Goal: Task Accomplishment & Management: Complete application form

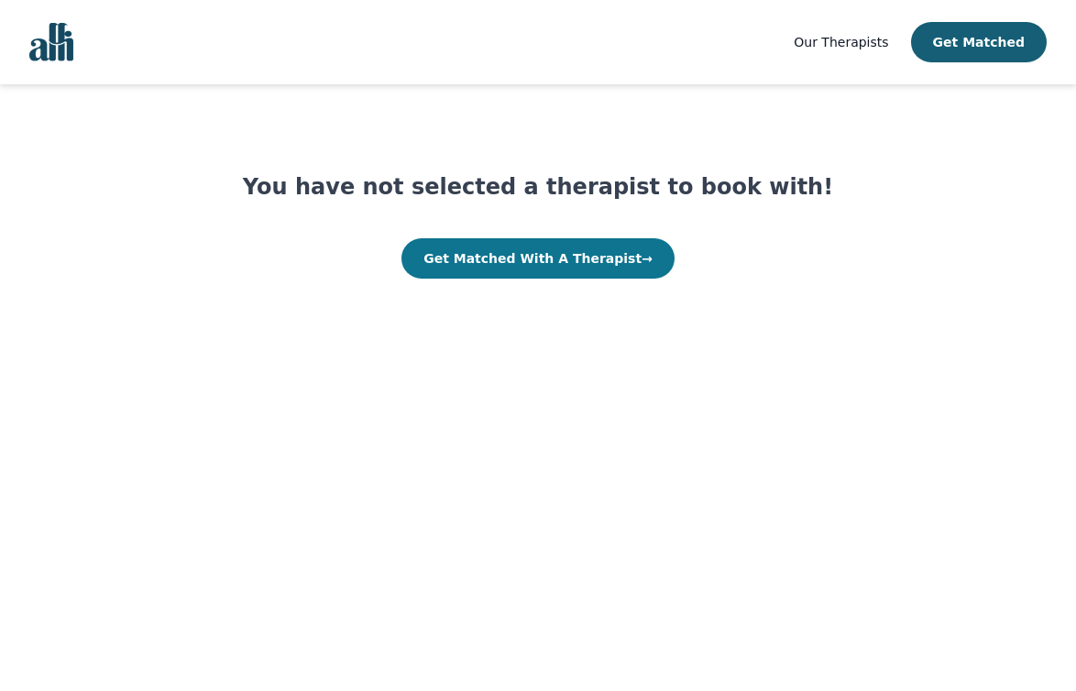
click at [601, 259] on button "Get Matched With A Therapist →" at bounding box center [538, 258] width 273 height 40
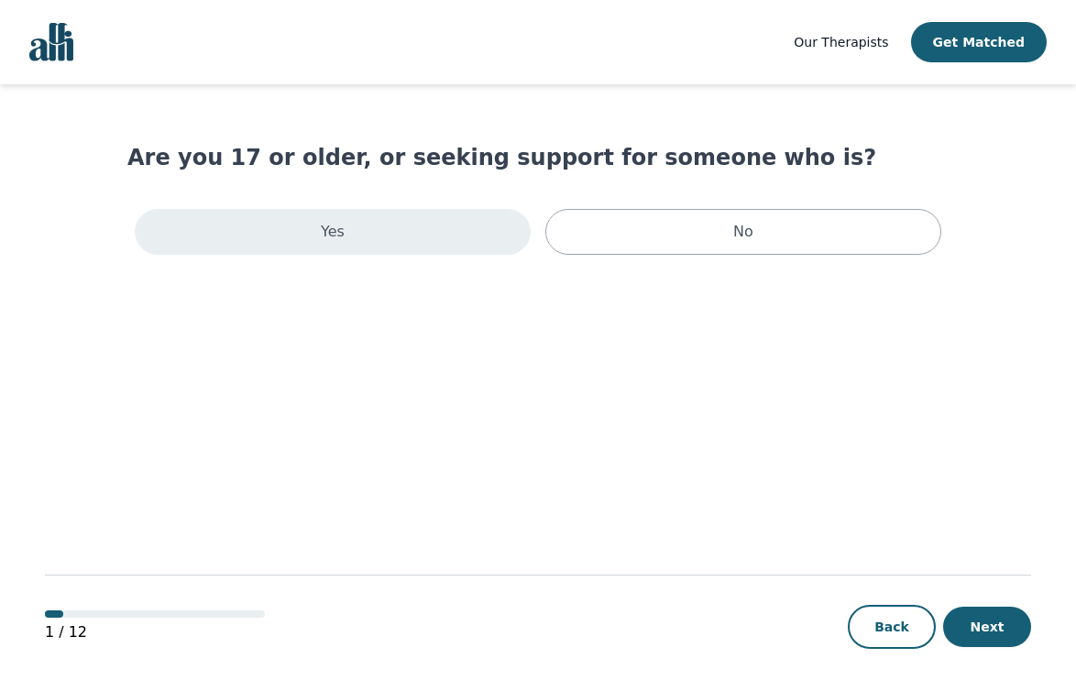
click at [371, 230] on div "Yes" at bounding box center [333, 232] width 396 height 46
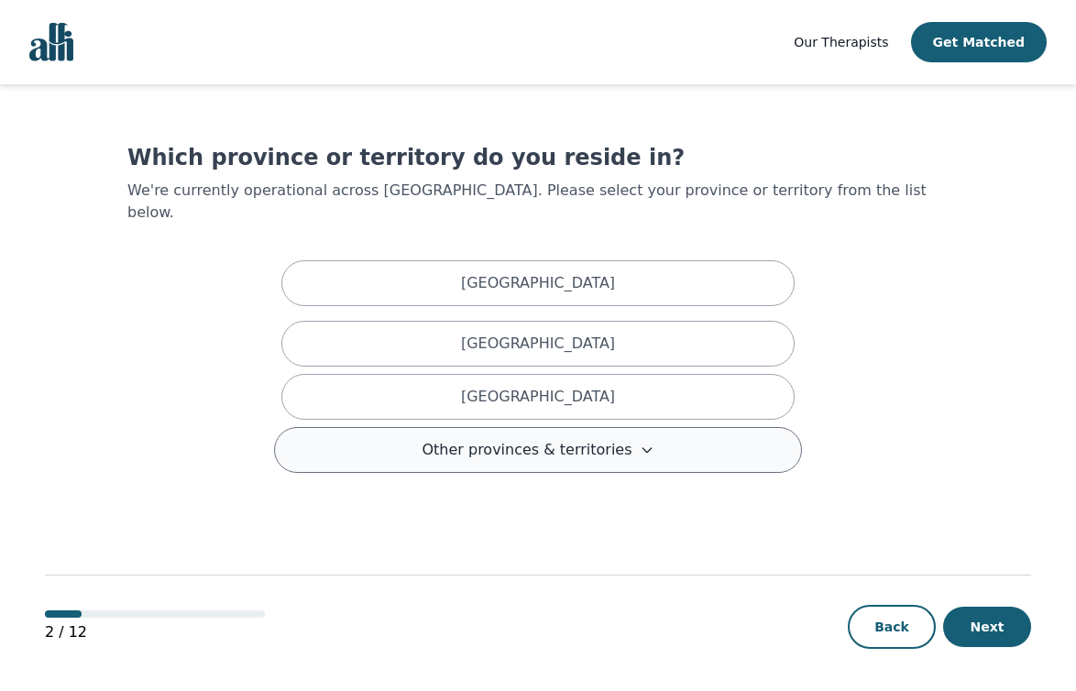
click at [640, 443] on icon at bounding box center [647, 450] width 15 height 15
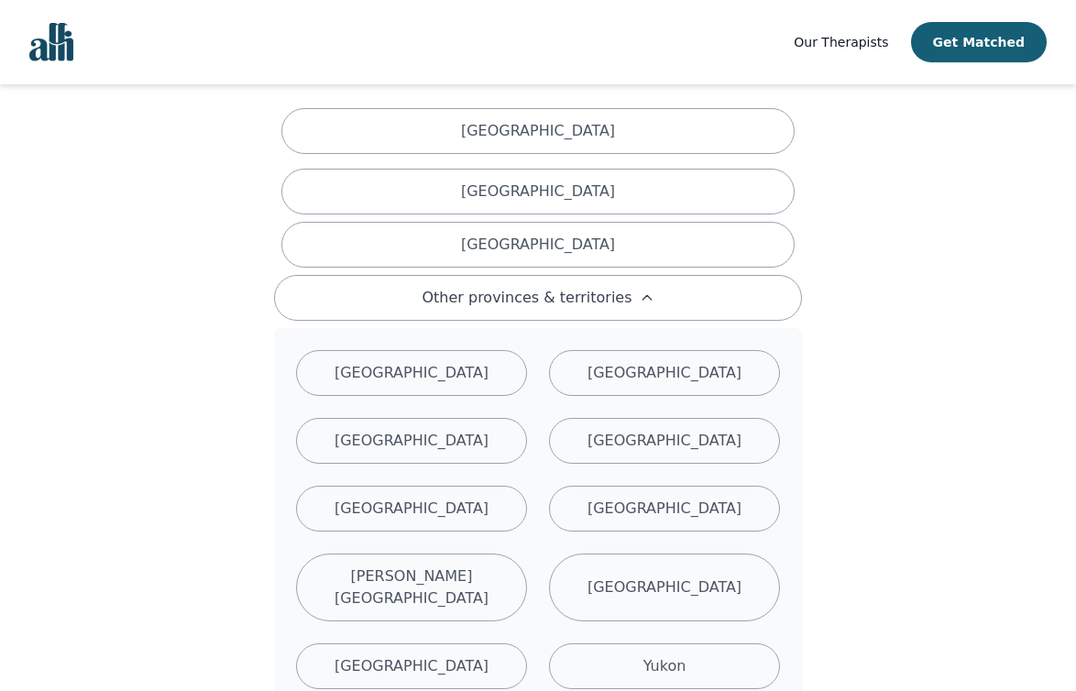
scroll to position [152, 0]
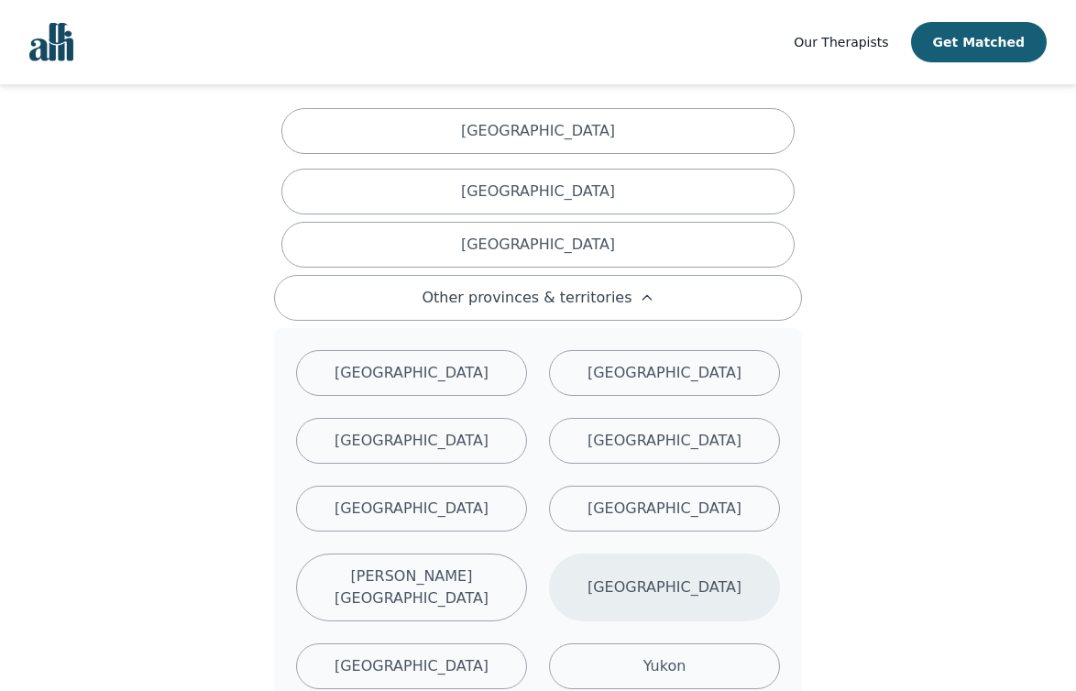
click at [680, 589] on div "[GEOGRAPHIC_DATA]" at bounding box center [664, 588] width 231 height 68
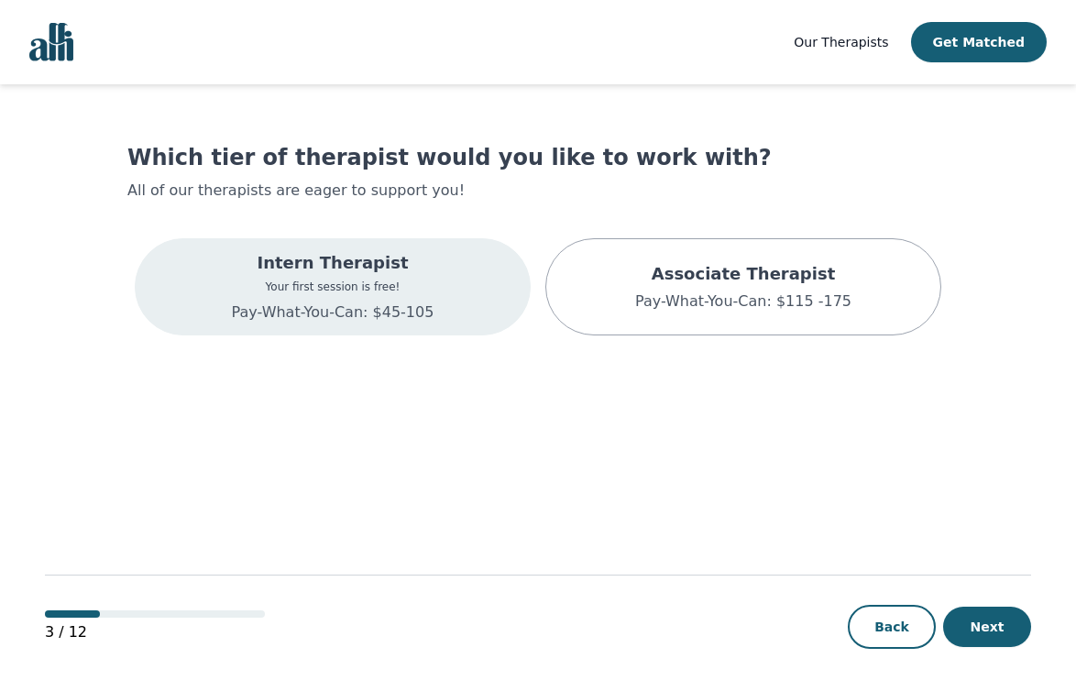
click at [435, 309] on div "Intern Therapist Your first session is free! Pay-What-You-Can: $45-105" at bounding box center [333, 286] width 396 height 97
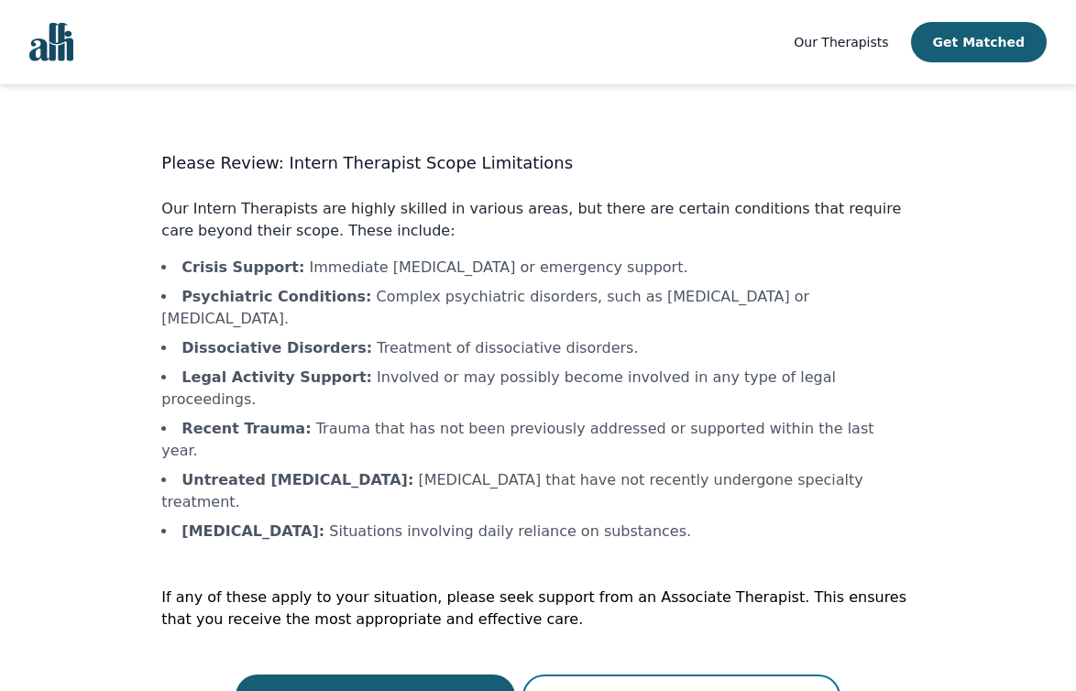
click at [678, 665] on button "Continue with an Associate Therapist" at bounding box center [682, 697] width 318 height 44
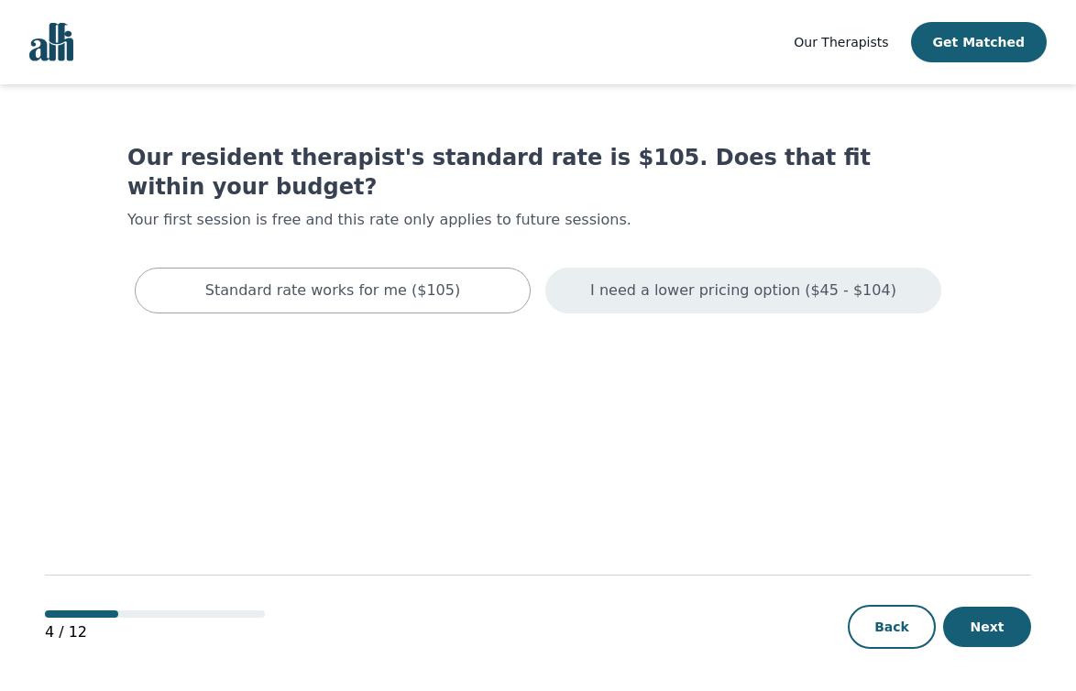
click at [681, 280] on p "I need a lower pricing option ($45 - $104)" at bounding box center [743, 291] width 306 height 22
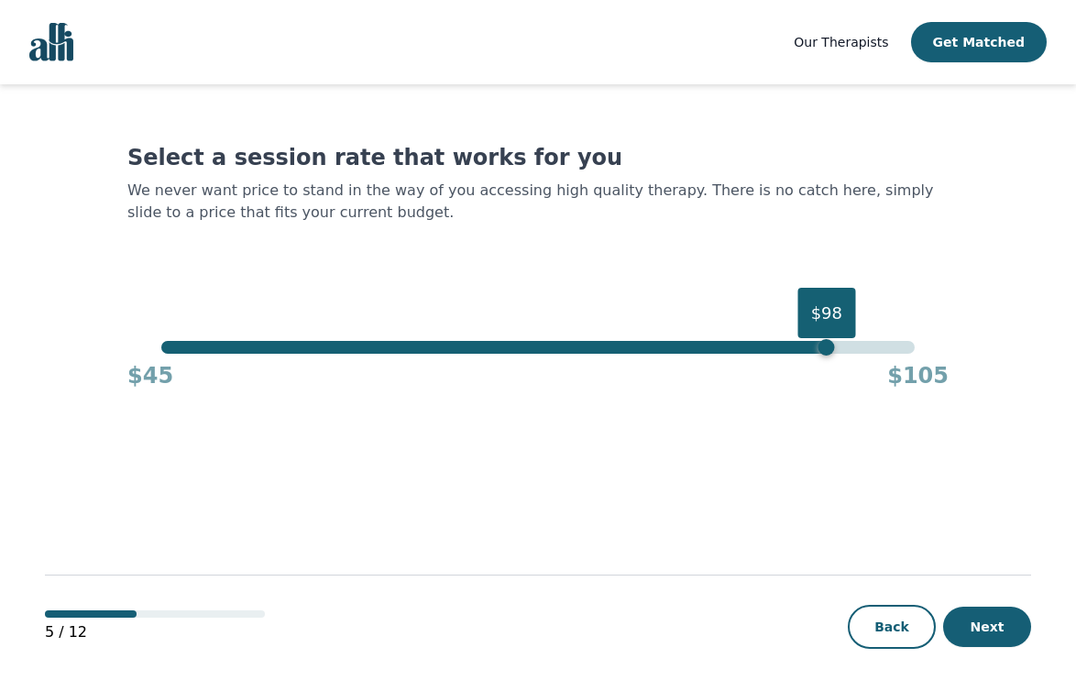
drag, startPoint x: 908, startPoint y: 346, endPoint x: 822, endPoint y: 353, distance: 86.5
click at [822, 353] on div "$98" at bounding box center [827, 347] width 17 height 17
click at [1005, 635] on button "Next" at bounding box center [987, 627] width 88 height 40
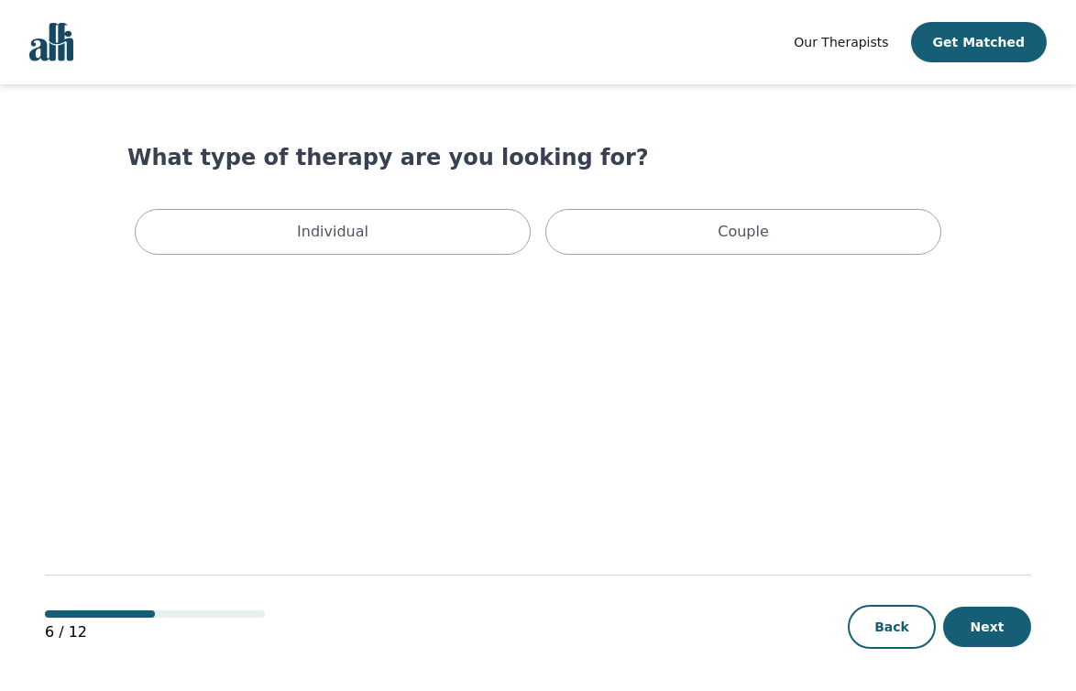
click at [446, 208] on div "Individual Couple" at bounding box center [537, 232] width 821 height 61
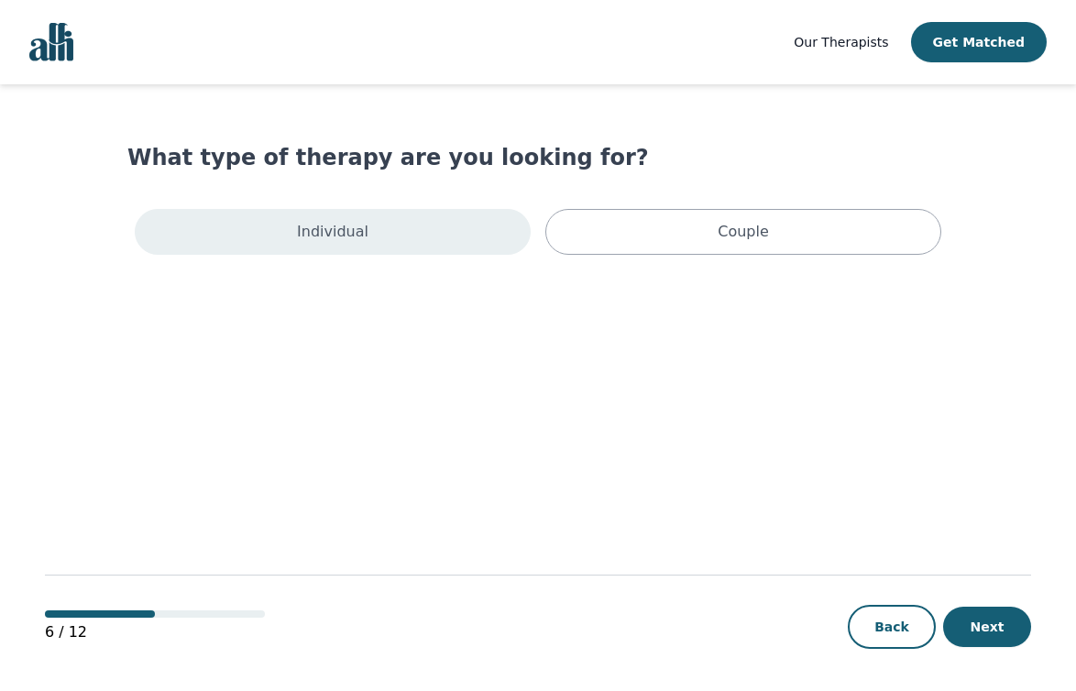
click at [399, 237] on div "Individual" at bounding box center [333, 232] width 396 height 46
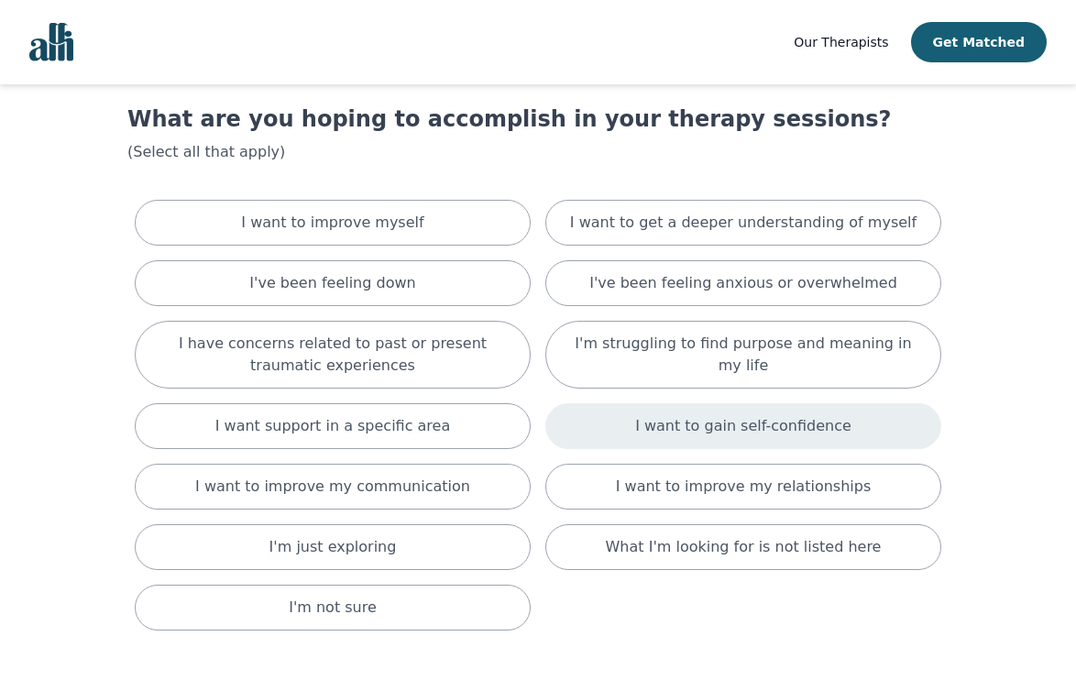
scroll to position [49, 0]
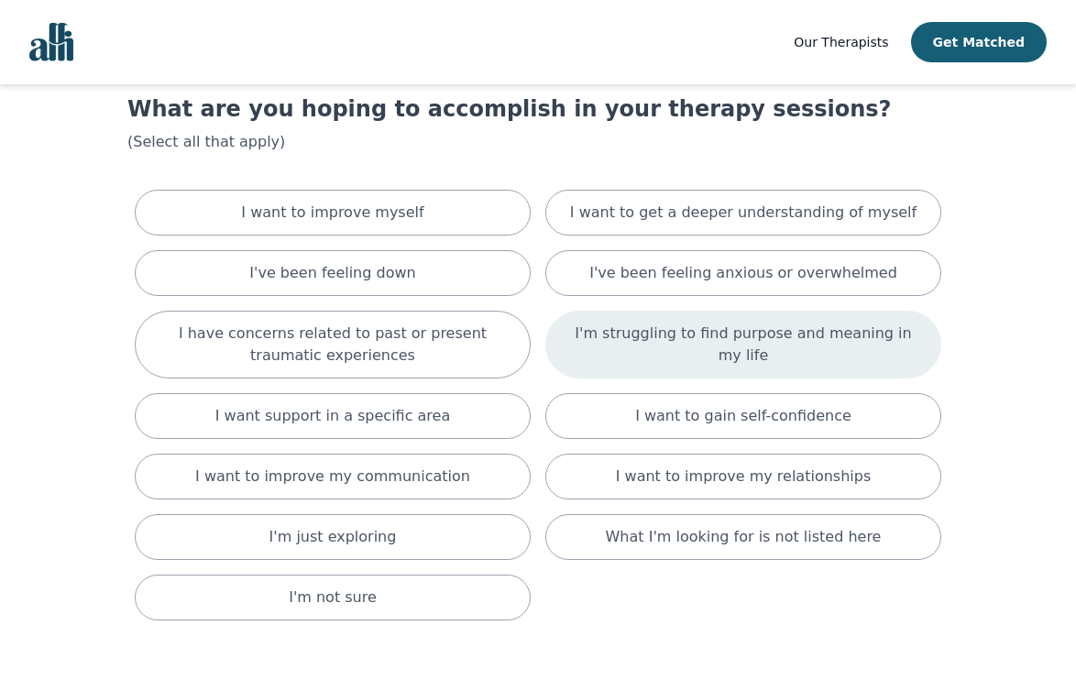
click at [733, 331] on div "I'm struggling to find purpose and meaning in my life" at bounding box center [743, 345] width 396 height 68
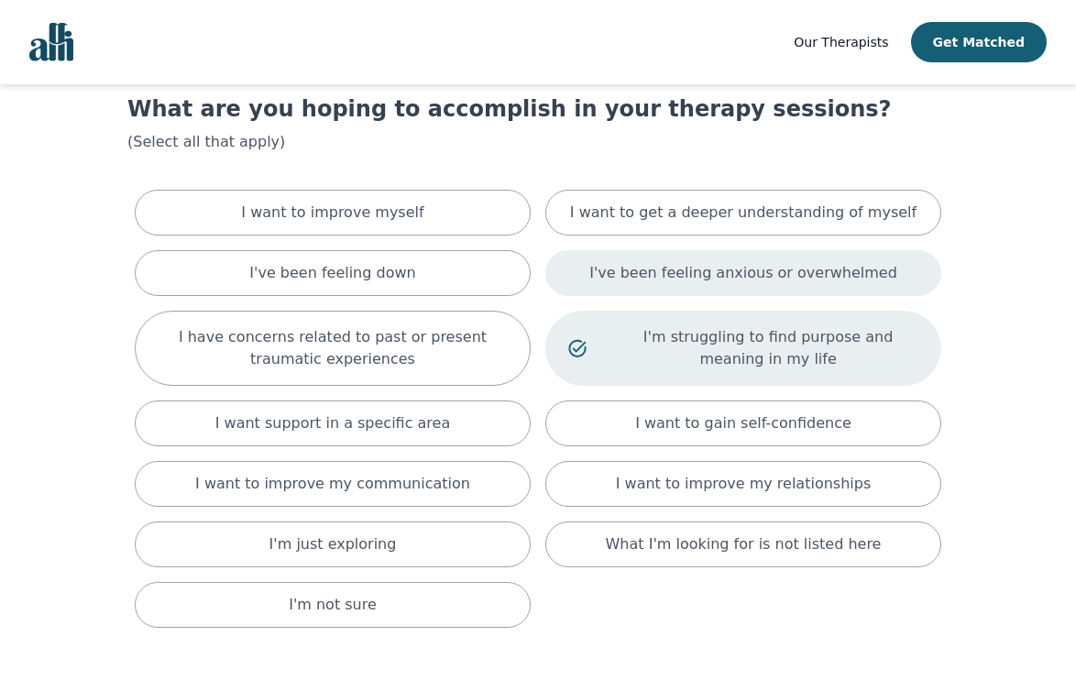
click at [682, 278] on p "I've been feeling anxious or overwhelmed" at bounding box center [743, 273] width 308 height 22
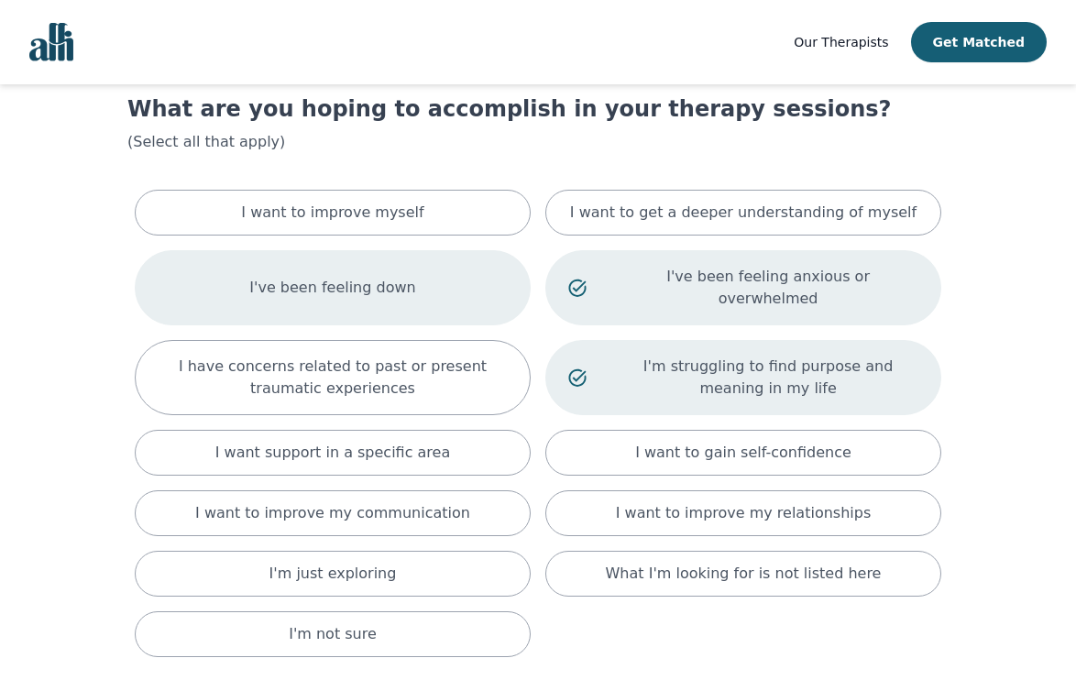
click at [351, 288] on div "I've been feeling down" at bounding box center [333, 287] width 396 height 75
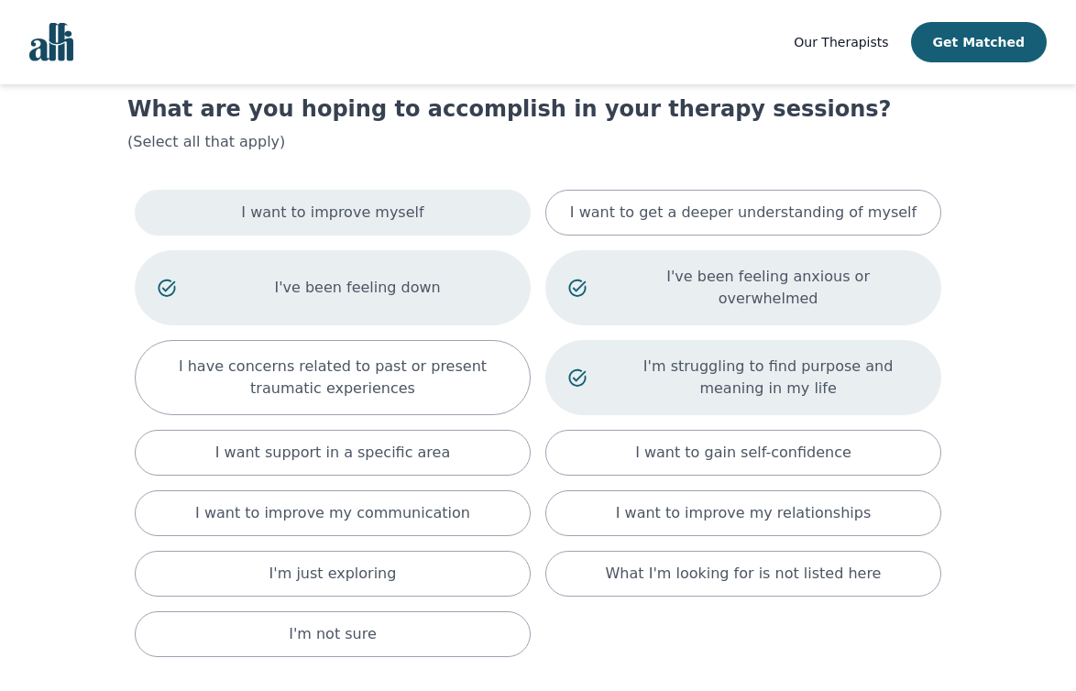
click at [360, 215] on p "I want to improve myself" at bounding box center [332, 213] width 182 height 22
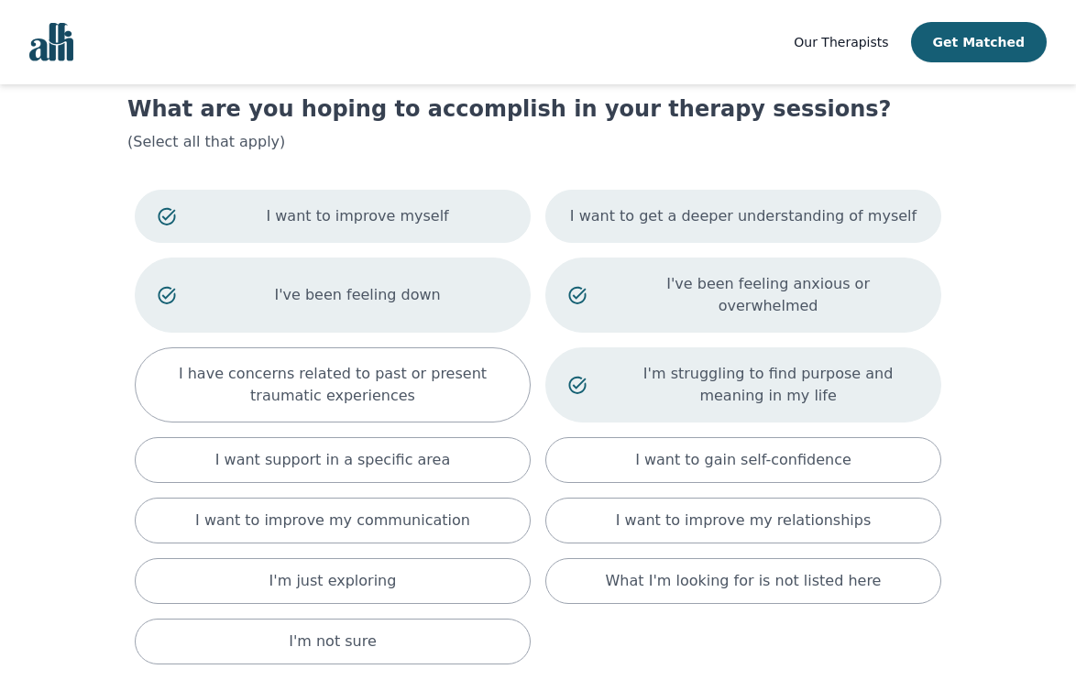
click at [677, 207] on p "I want to get a deeper understanding of myself" at bounding box center [743, 216] width 347 height 22
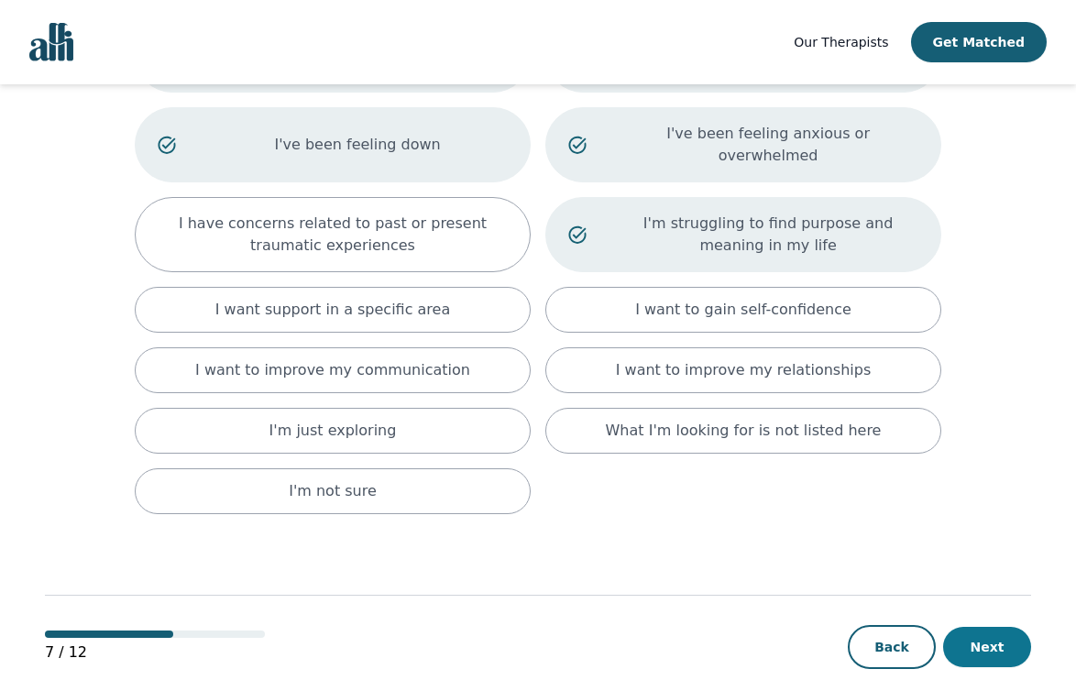
click at [992, 627] on button "Next" at bounding box center [987, 647] width 88 height 40
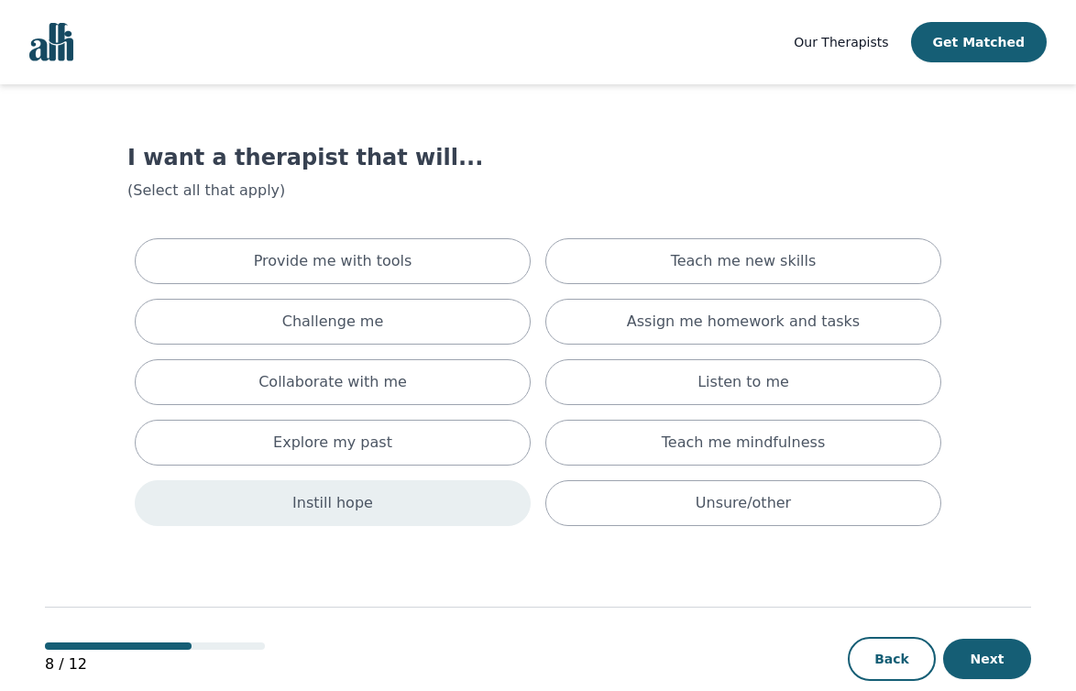
click at [410, 517] on div "Instill hope" at bounding box center [333, 503] width 396 height 46
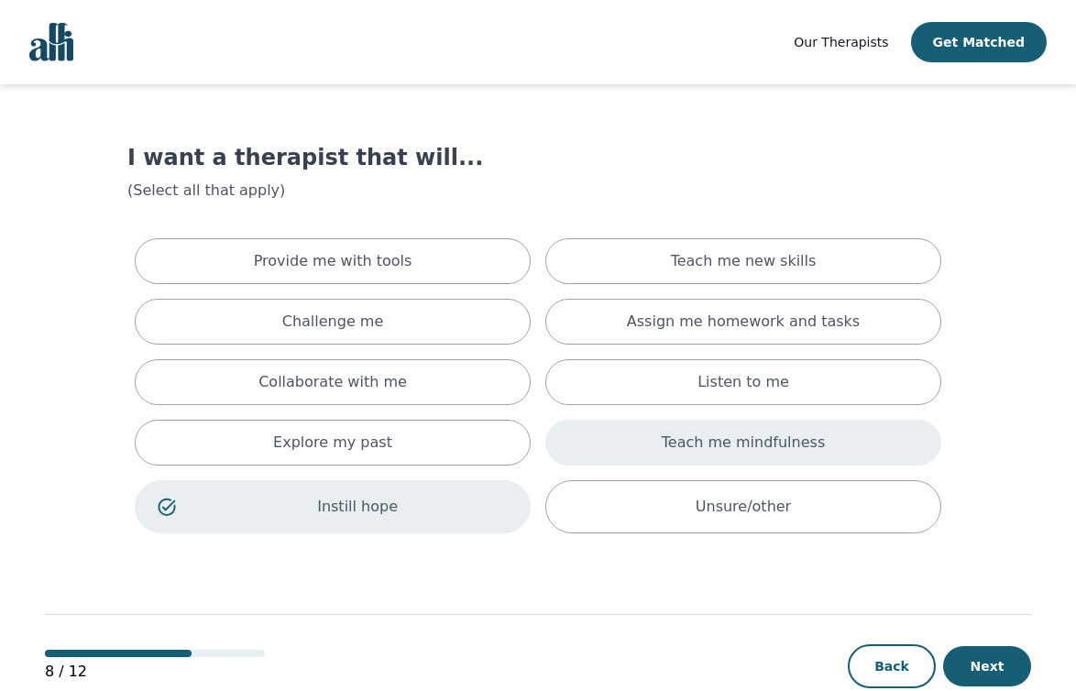
click at [763, 446] on p "Teach me mindfulness" at bounding box center [743, 443] width 163 height 22
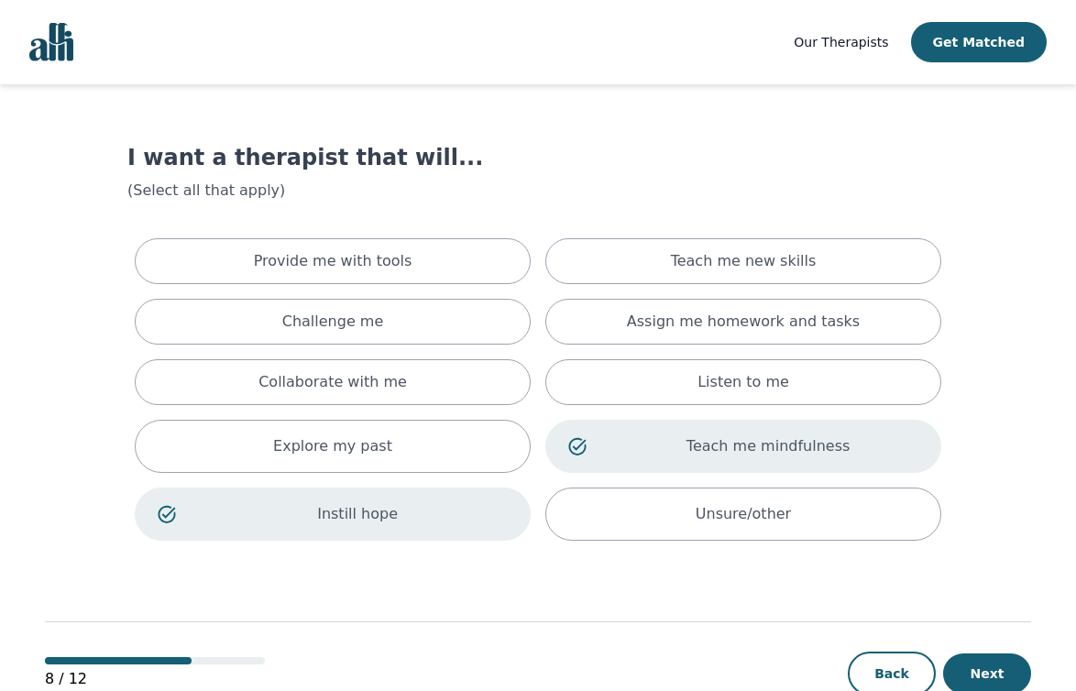
click at [763, 439] on p "Teach me mindfulness" at bounding box center [768, 446] width 301 height 22
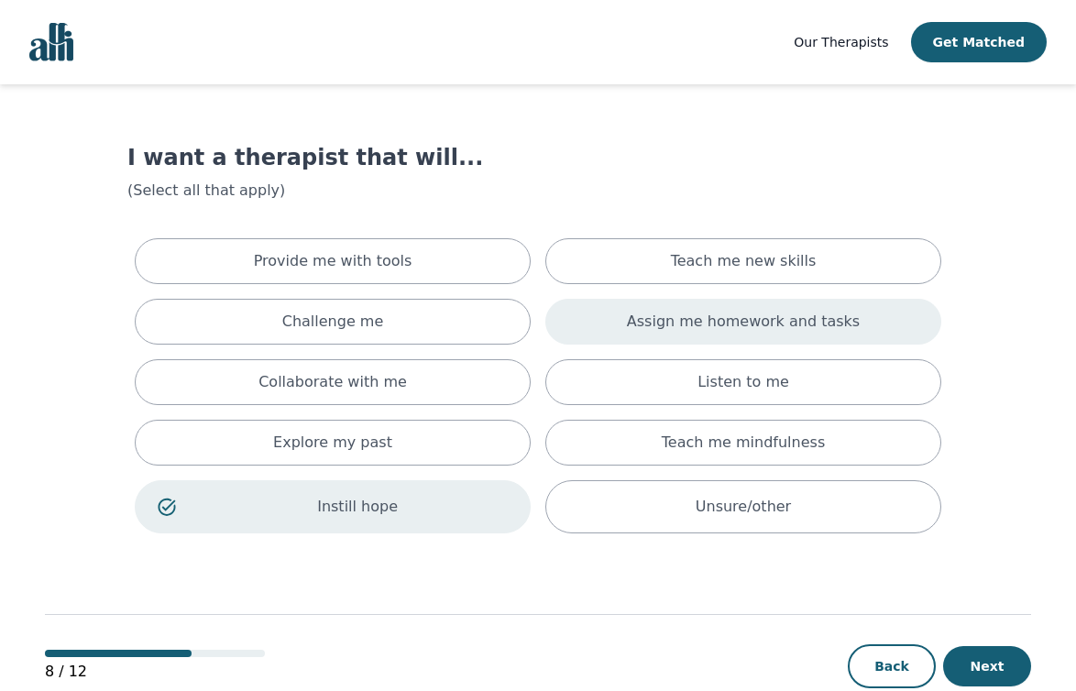
click at [793, 306] on div "Assign me homework and tasks" at bounding box center [743, 322] width 396 height 46
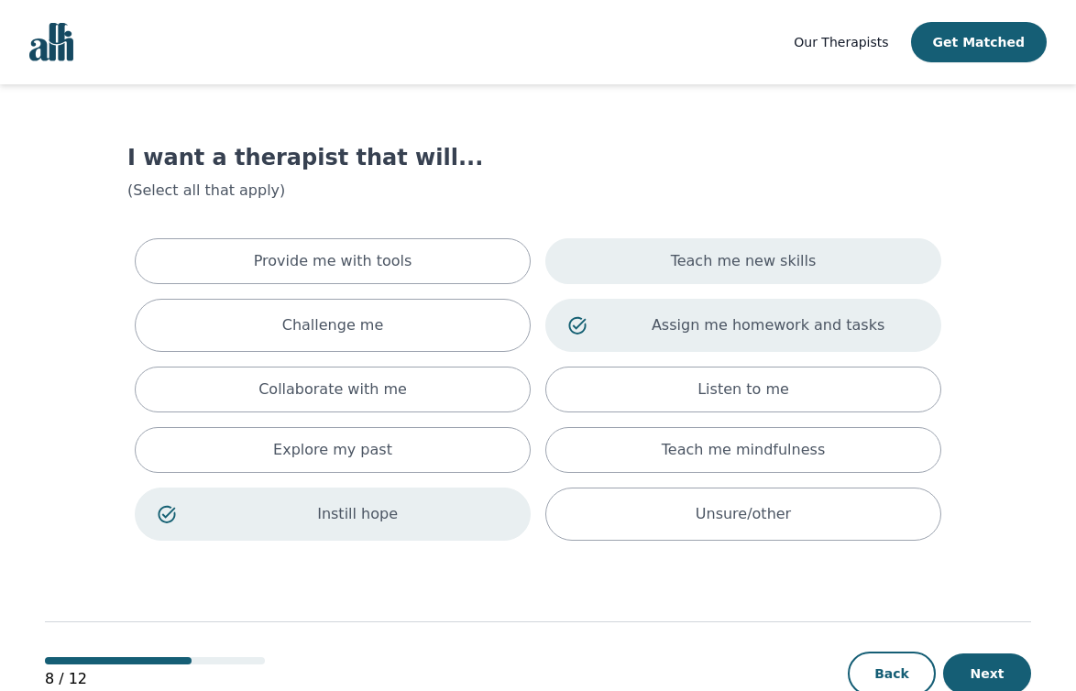
click at [790, 266] on p "Teach me new skills" at bounding box center [744, 261] width 146 height 22
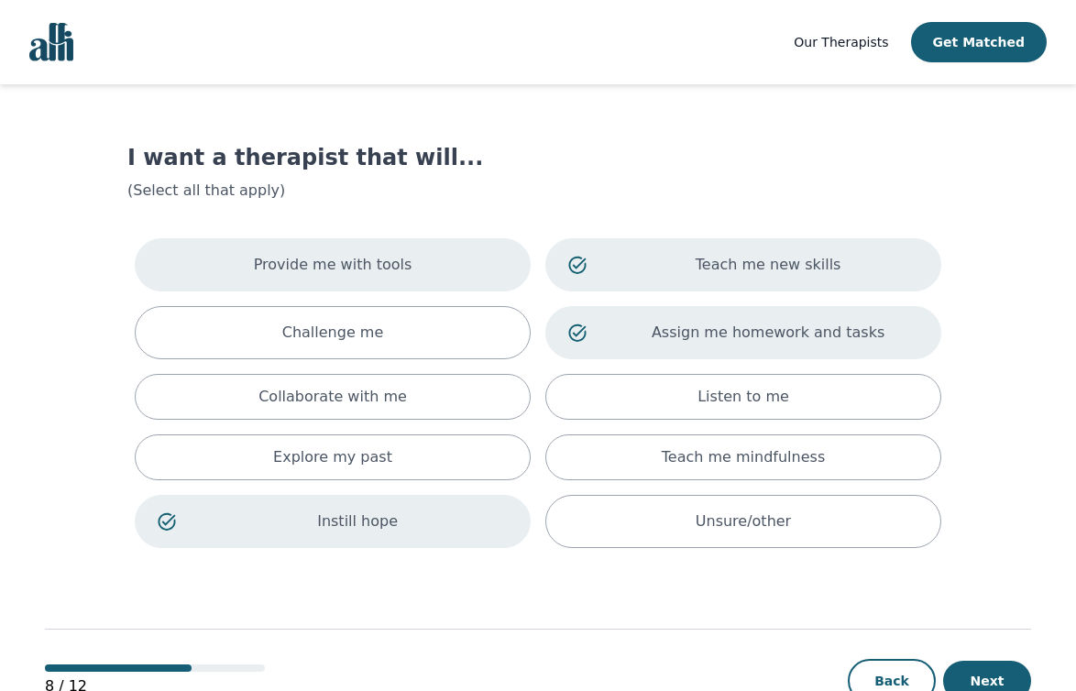
click at [458, 270] on div "Provide me with tools" at bounding box center [333, 264] width 396 height 53
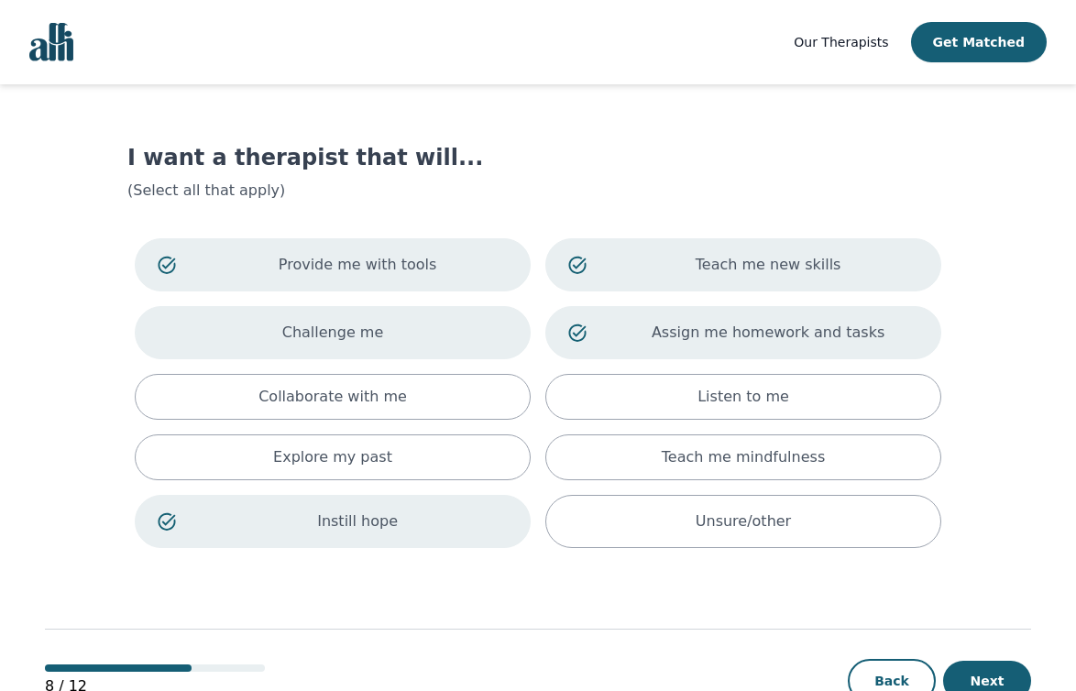
click at [427, 354] on div "Challenge me" at bounding box center [333, 332] width 396 height 53
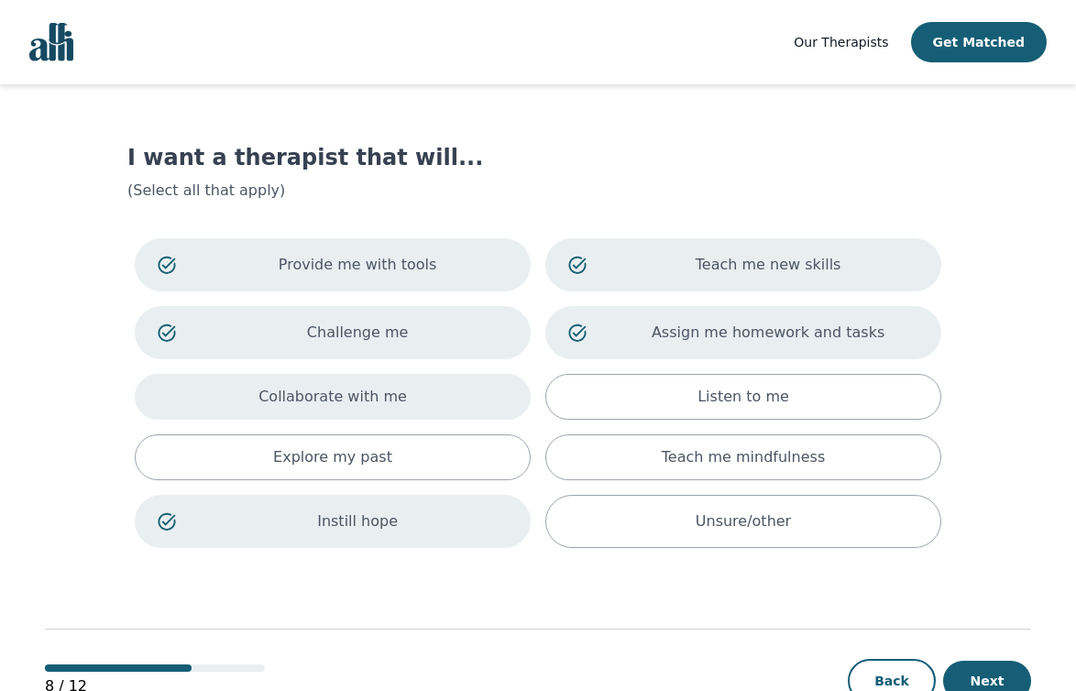
click at [451, 405] on div "Collaborate with me" at bounding box center [333, 397] width 396 height 46
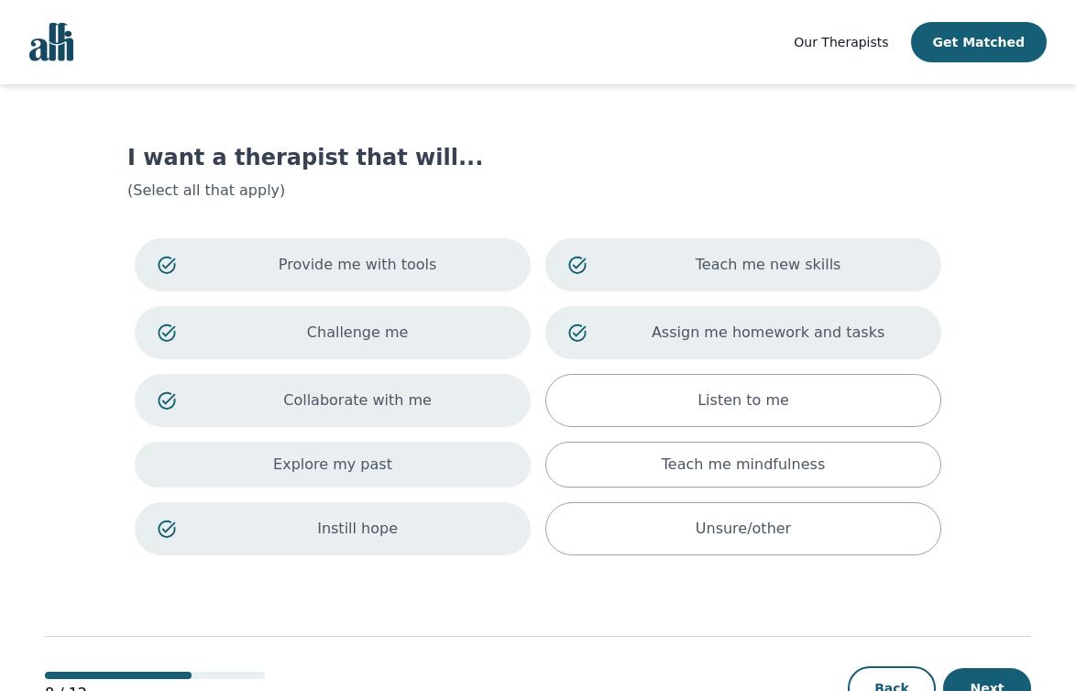
click at [455, 468] on div "Explore my past" at bounding box center [333, 465] width 396 height 46
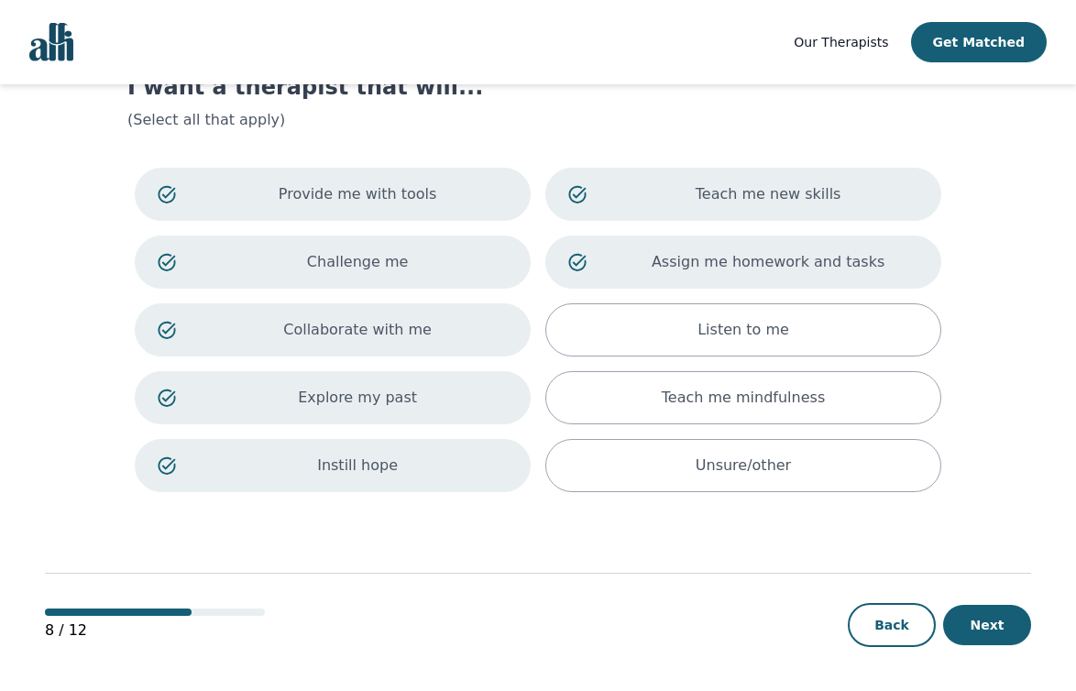
click at [449, 385] on div "Explore my past" at bounding box center [333, 397] width 396 height 53
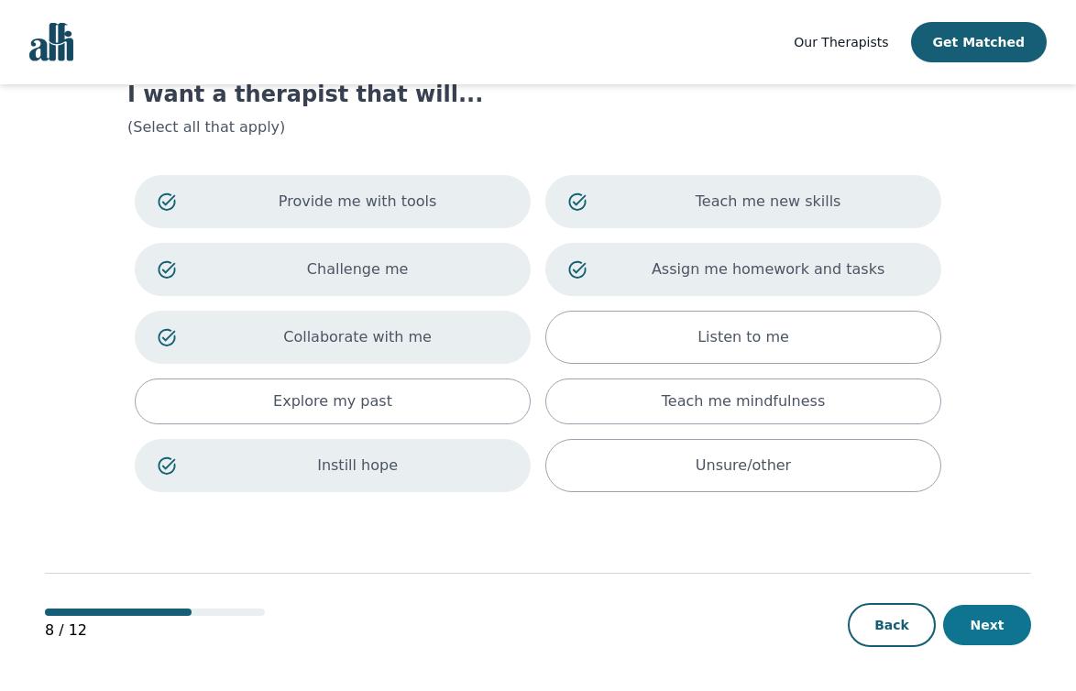
click at [1001, 624] on button "Next" at bounding box center [987, 625] width 88 height 40
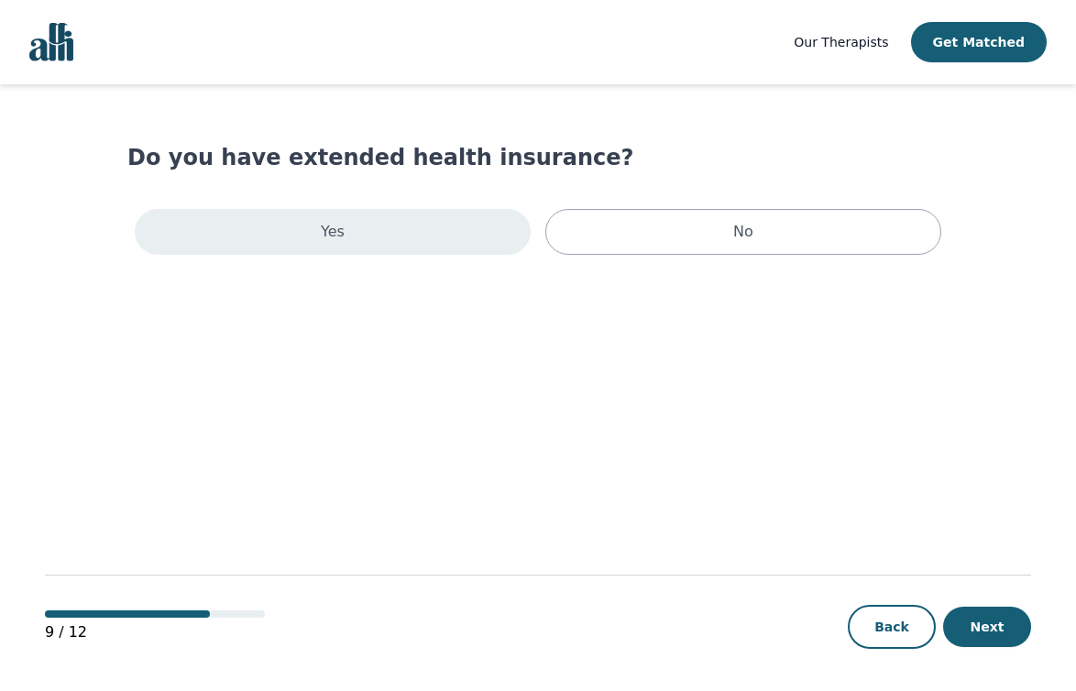
click at [449, 223] on div "Yes" at bounding box center [333, 232] width 396 height 46
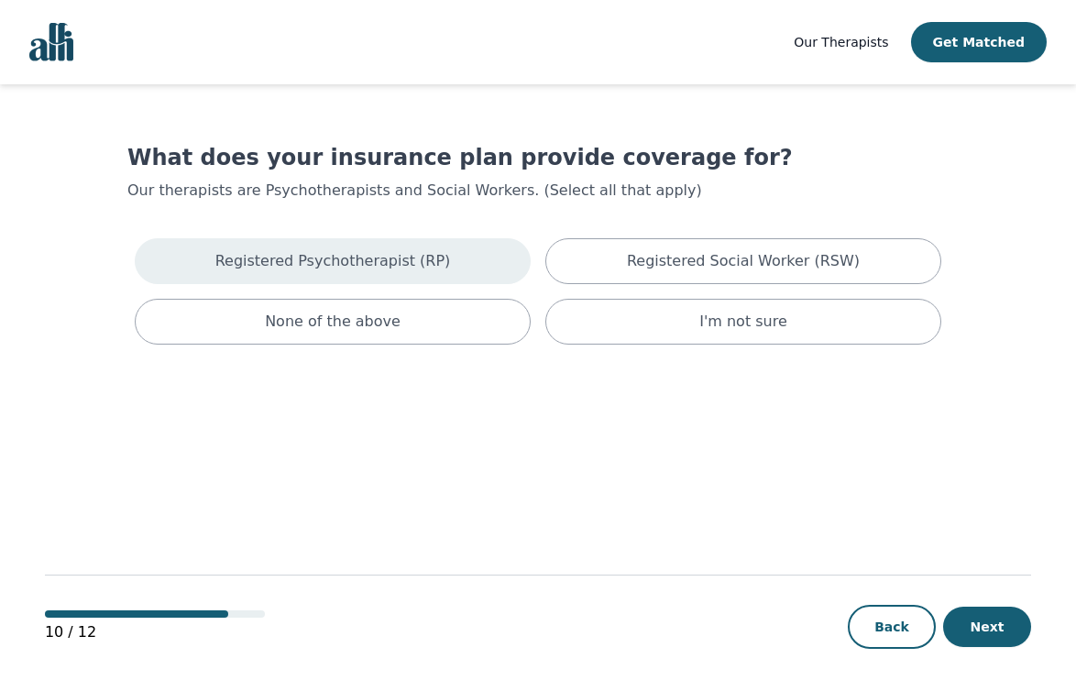
click at [437, 261] on p "Registered Psychotherapist (RP)" at bounding box center [333, 261] width 236 height 22
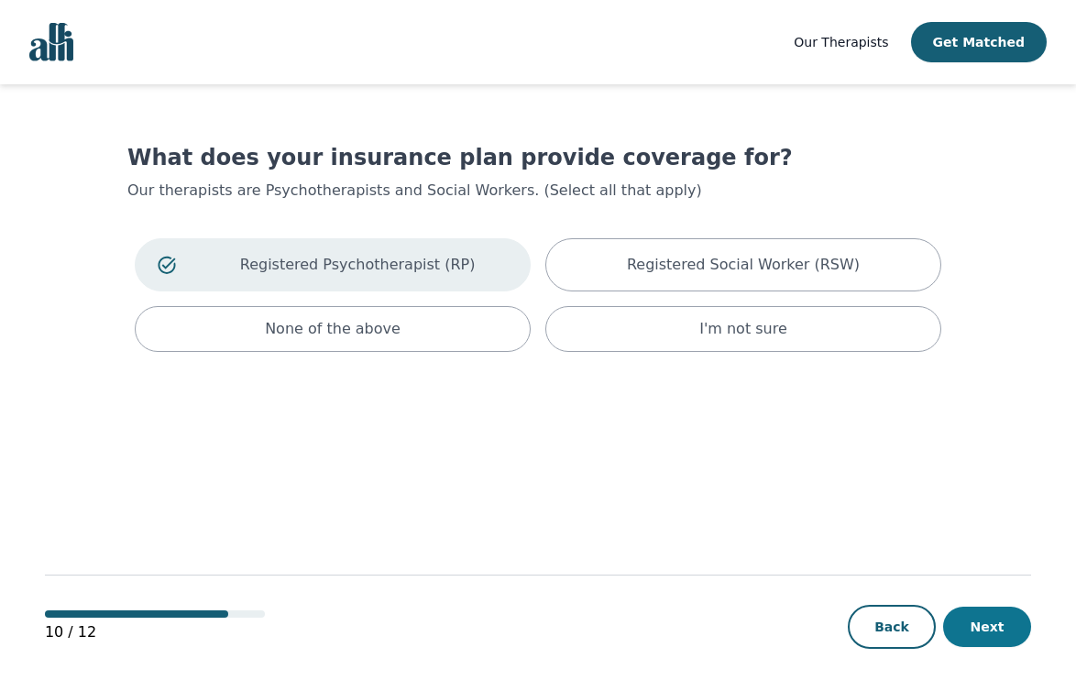
click at [998, 631] on button "Next" at bounding box center [987, 627] width 88 height 40
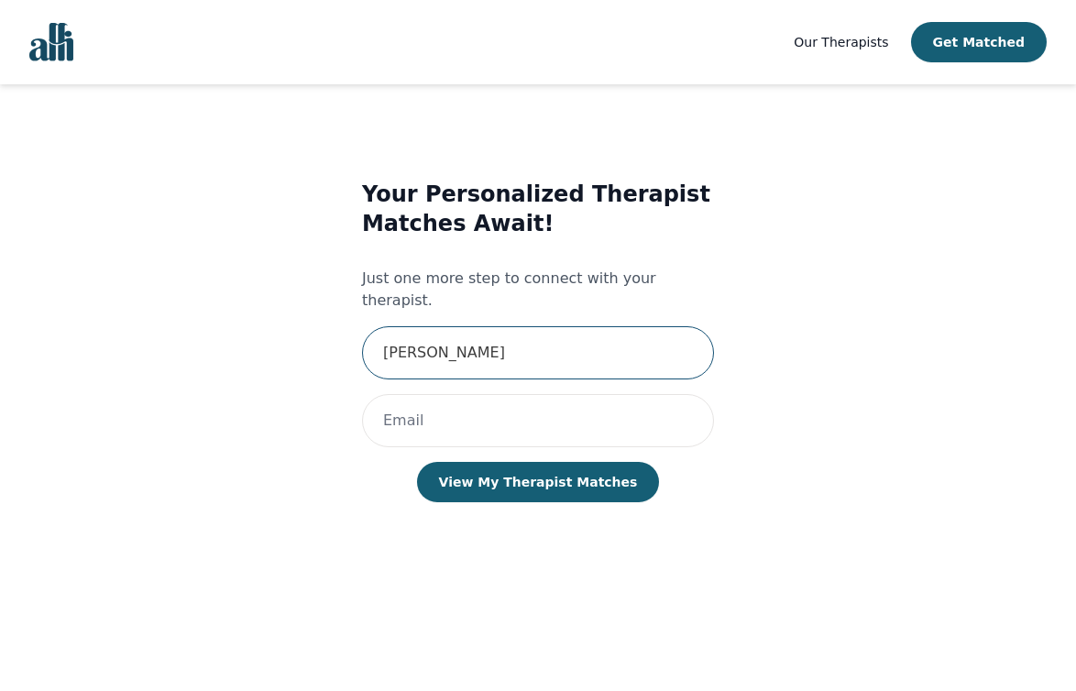
type input "[PERSON_NAME]"
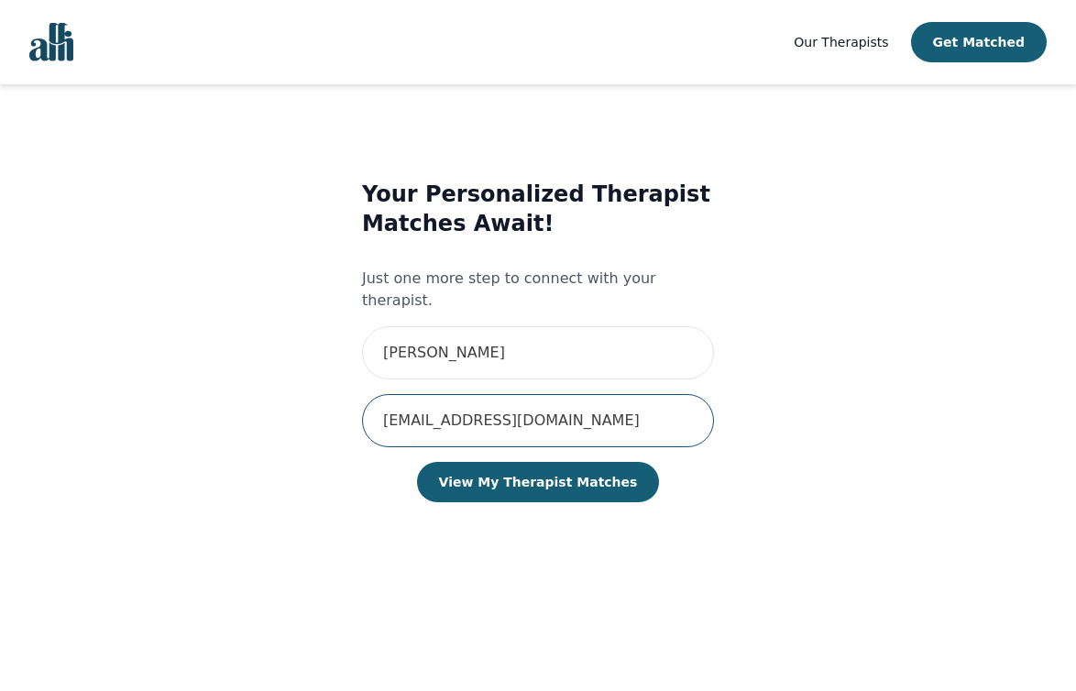
click at [426, 400] on input "[EMAIL_ADDRESS][DOMAIN_NAME]" at bounding box center [538, 420] width 352 height 53
type input "[EMAIL_ADDRESS][DOMAIN_NAME]"
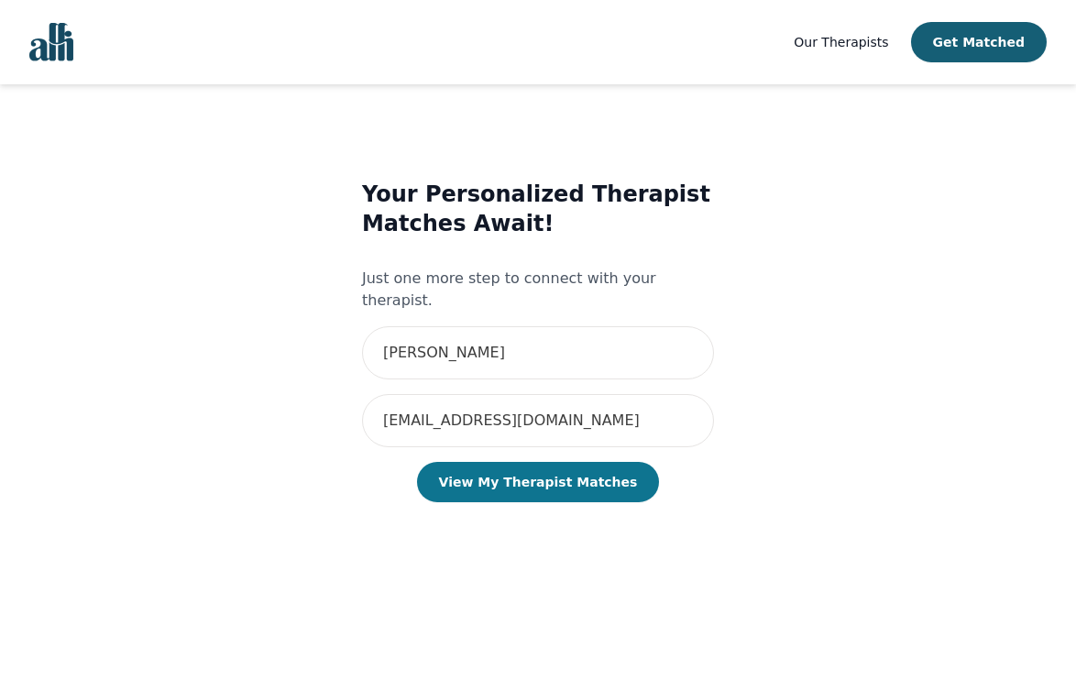
click at [545, 462] on button "View My Therapist Matches" at bounding box center [538, 482] width 243 height 40
